Goal: Task Accomplishment & Management: Manage account settings

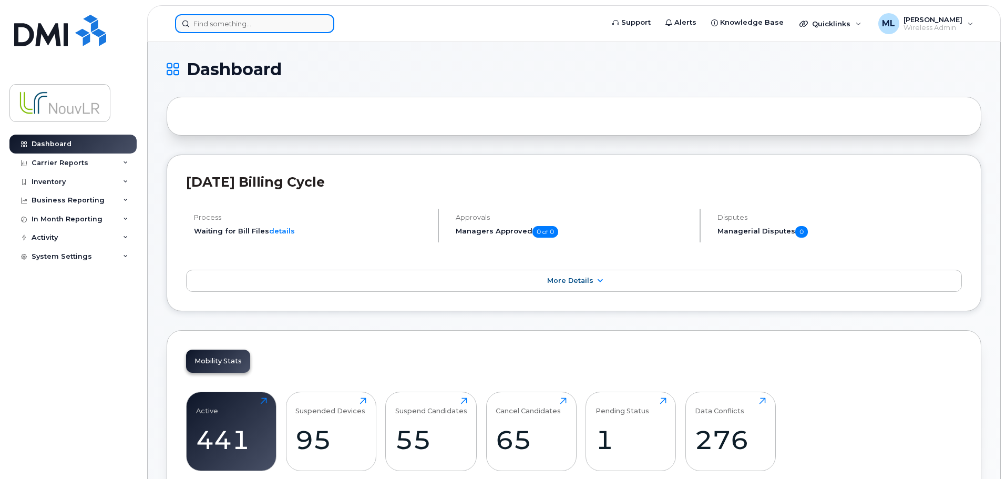
click at [230, 28] on input at bounding box center [254, 23] width 159 height 19
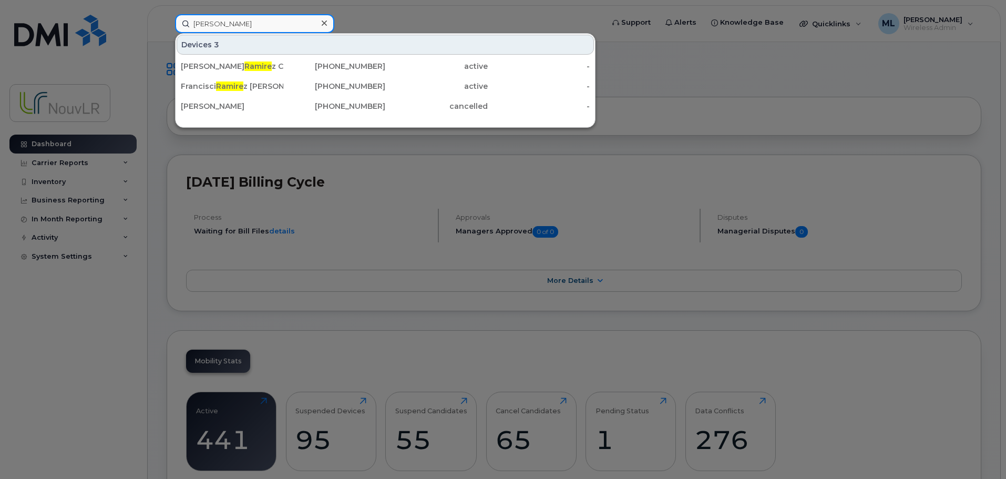
type input "ramirez"
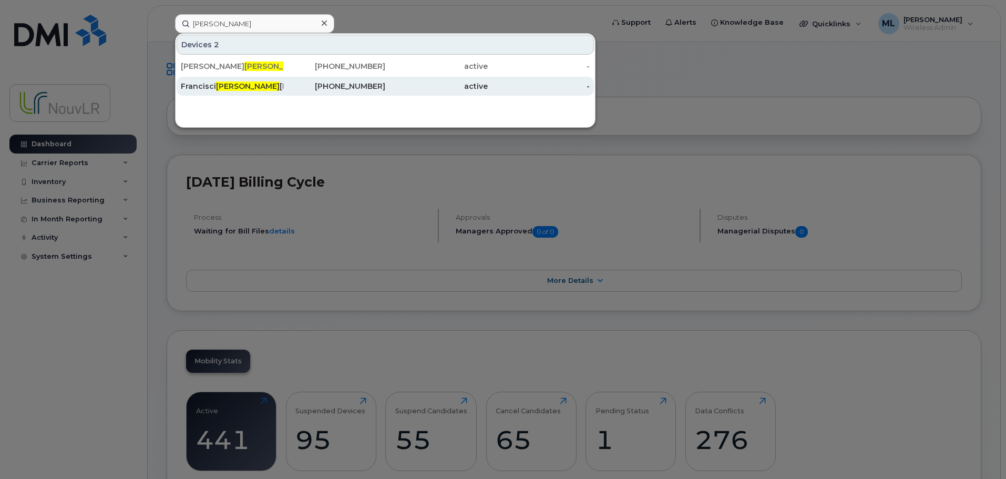
click at [215, 85] on div "Francisci Ramirez Casas" at bounding box center [232, 86] width 102 height 11
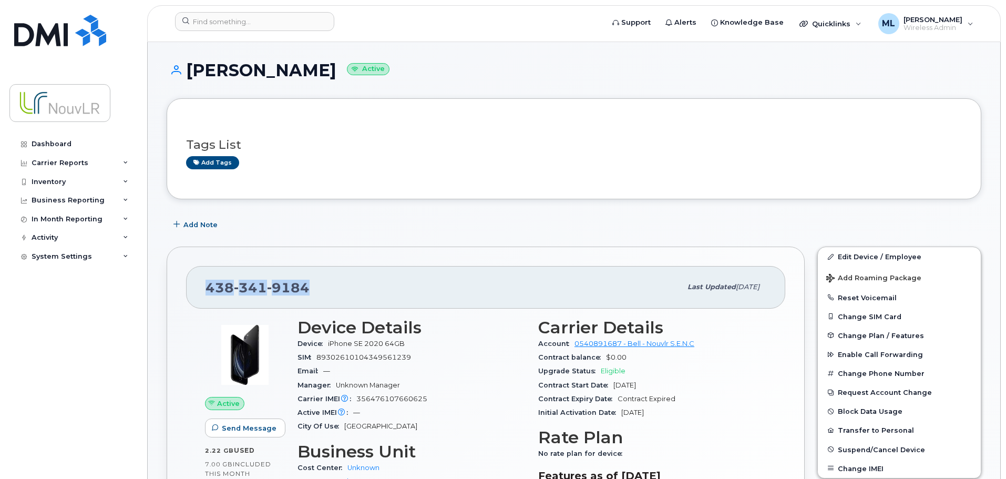
drag, startPoint x: 307, startPoint y: 293, endPoint x: 206, endPoint y: 295, distance: 100.9
click at [206, 295] on div "438 341 9184" at bounding box center [443, 287] width 476 height 22
copy span "438 341 9184"
click at [863, 254] on link "Edit Device / Employee" at bounding box center [899, 256] width 163 height 19
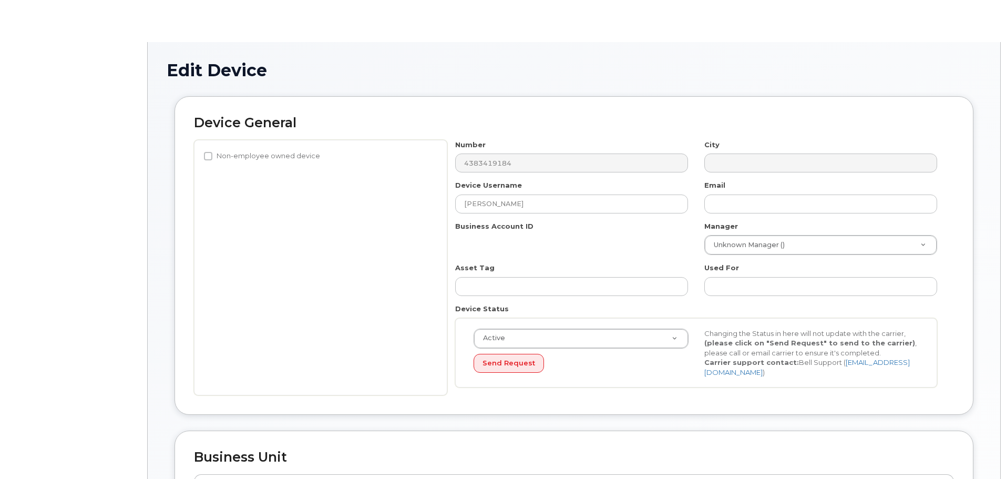
select select "4266195"
select select "4266196"
select select "4266197"
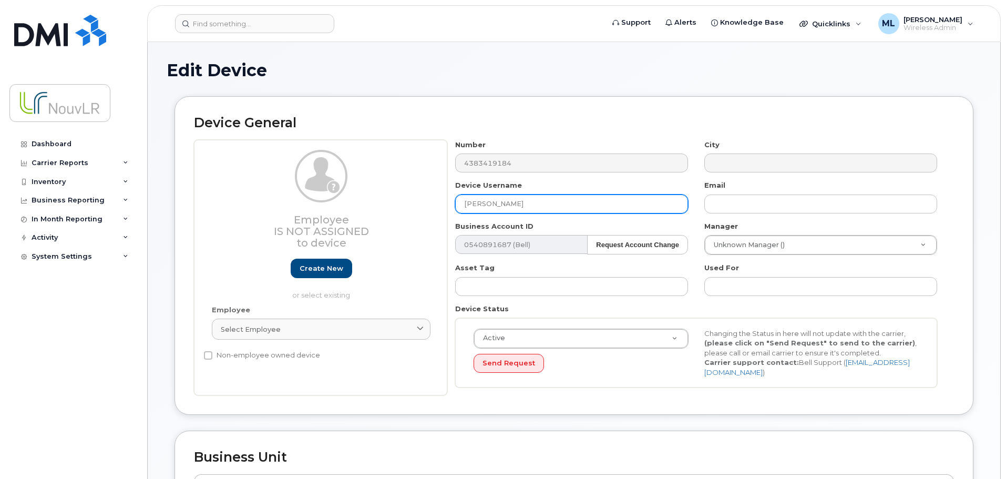
click at [494, 204] on input "Francisci Ramirez Casas" at bounding box center [571, 203] width 233 height 19
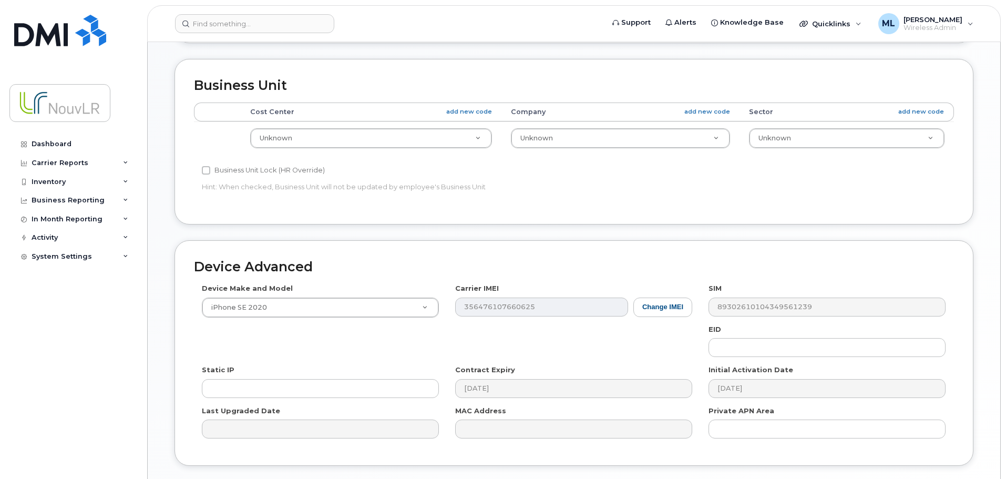
scroll to position [446, 0]
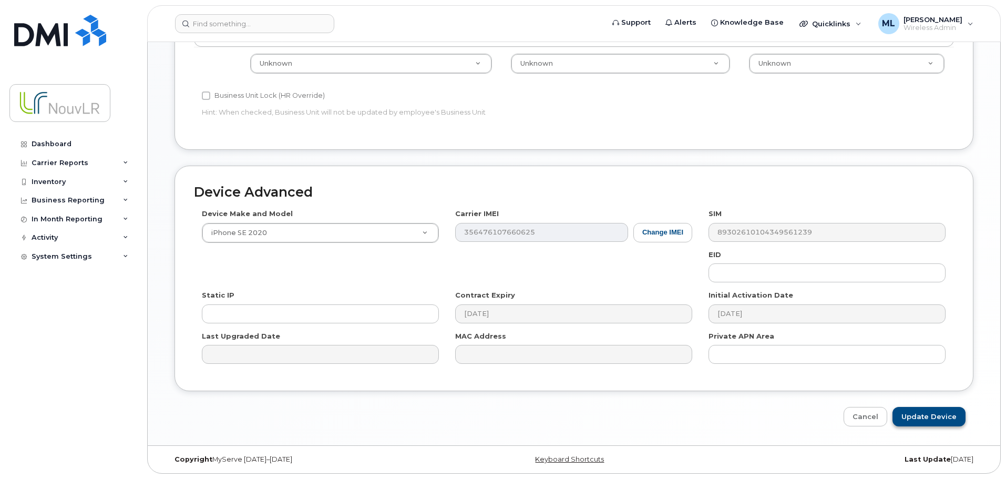
type input "Francisco Ramirez Casas"
click at [944, 418] on input "Update Device" at bounding box center [928, 416] width 73 height 19
type input "Saving..."
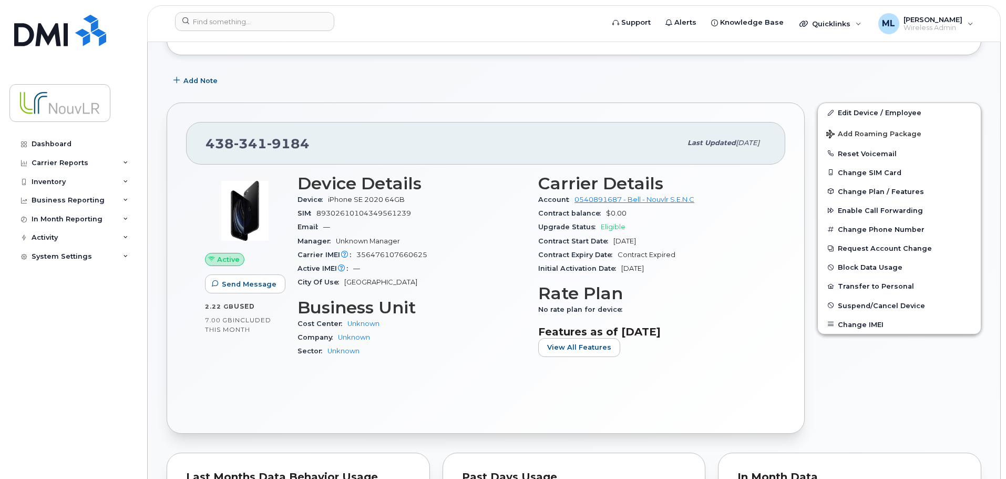
scroll to position [158, 0]
